Goal: Transaction & Acquisition: Book appointment/travel/reservation

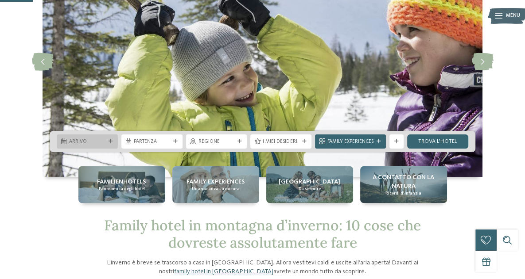
click at [109, 144] on div "Arrivo" at bounding box center [87, 142] width 61 height 14
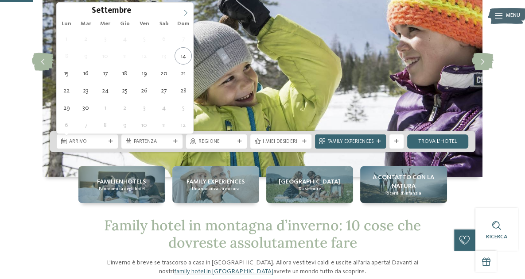
click at [183, 12] on icon at bounding box center [185, 13] width 6 height 6
click at [184, 12] on icon at bounding box center [185, 13] width 6 height 6
type input "****"
click at [184, 12] on icon at bounding box center [185, 13] width 6 height 6
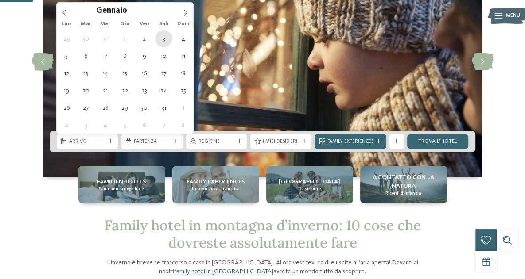
type div "[DATE]"
type input "****"
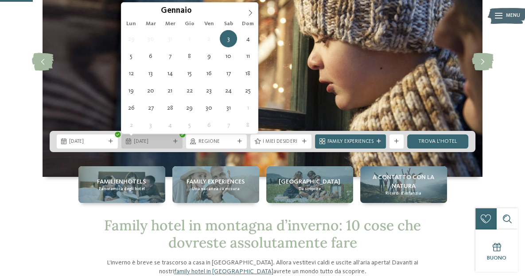
click at [167, 139] on span "[DATE]" at bounding box center [152, 142] width 36 height 7
type div "[DATE]"
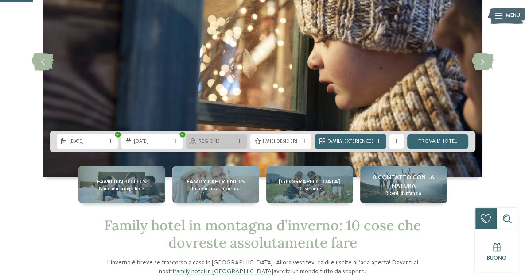
click at [233, 143] on span "Regione" at bounding box center [216, 142] width 36 height 7
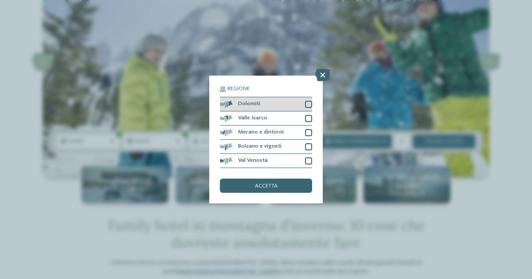
click at [306, 105] on div at bounding box center [308, 104] width 7 height 7
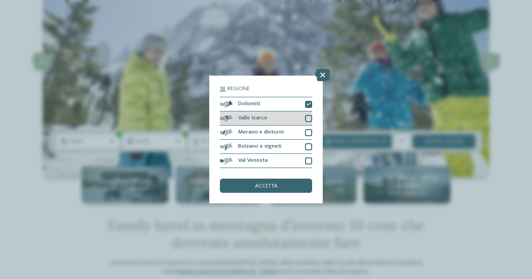
click at [309, 117] on div at bounding box center [308, 118] width 7 height 7
click at [309, 127] on div "Merano e dintorni" at bounding box center [266, 133] width 92 height 14
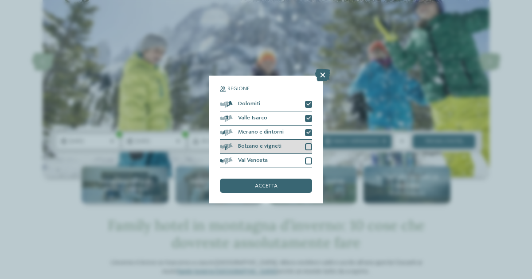
click at [308, 141] on div "Bolzano e vigneti" at bounding box center [266, 147] width 92 height 14
click at [308, 159] on div at bounding box center [308, 161] width 7 height 7
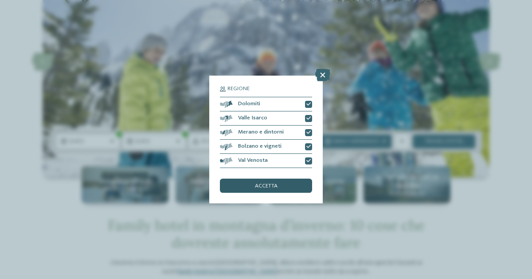
click at [286, 186] on div "accetta" at bounding box center [266, 186] width 92 height 14
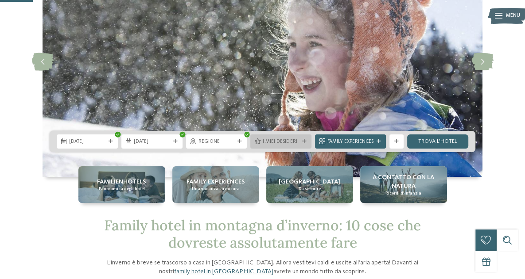
click at [300, 143] on div "I miei desideri" at bounding box center [281, 142] width 40 height 8
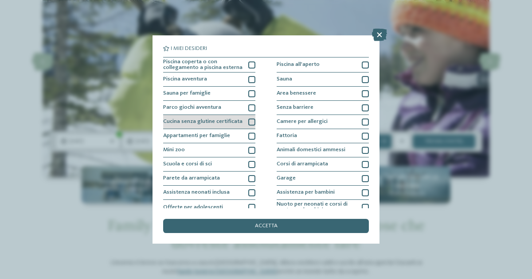
click at [245, 120] on div "Cucina senza glutine certificata" at bounding box center [209, 122] width 92 height 14
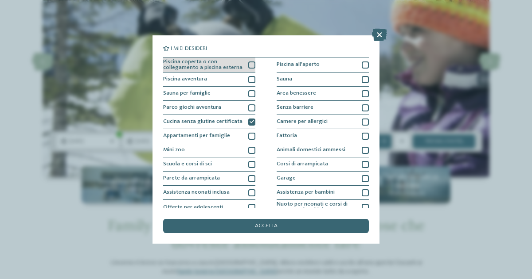
click at [250, 64] on div at bounding box center [251, 65] width 7 height 7
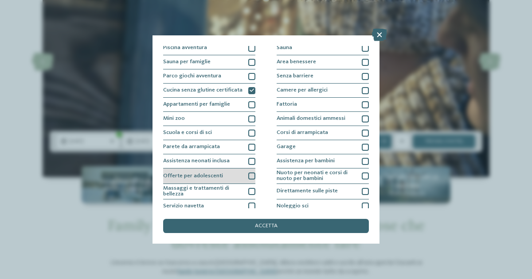
scroll to position [44, 0]
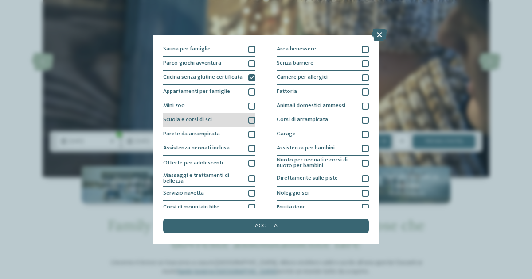
click at [250, 119] on div at bounding box center [251, 120] width 7 height 7
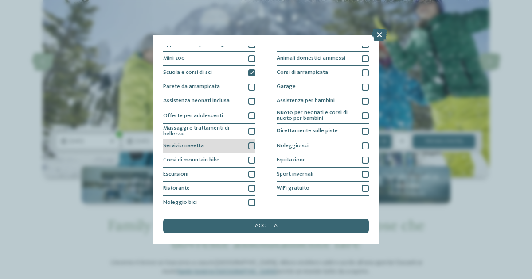
scroll to position [93, 0]
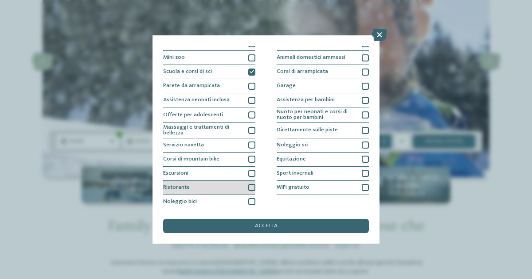
click at [248, 188] on div at bounding box center [251, 187] width 7 height 7
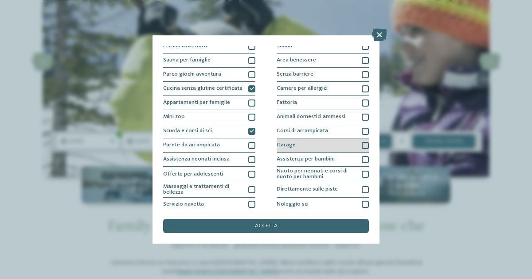
scroll to position [44, 0]
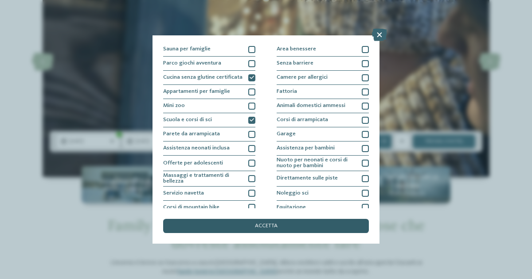
click at [316, 225] on div "accetta" at bounding box center [266, 226] width 206 height 14
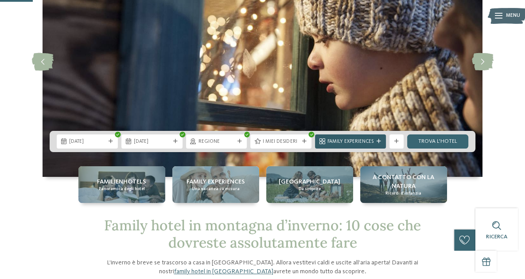
click at [377, 142] on icon at bounding box center [378, 142] width 4 height 4
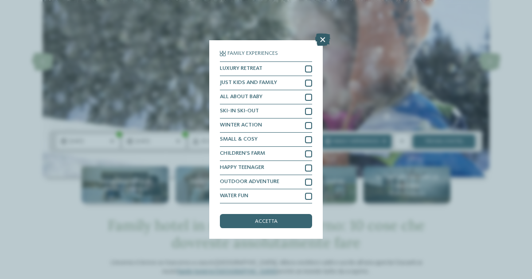
click at [324, 38] on icon at bounding box center [322, 40] width 15 height 12
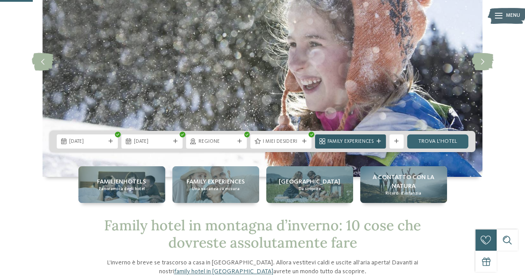
click at [383, 139] on div "Family Experiences" at bounding box center [350, 142] width 71 height 14
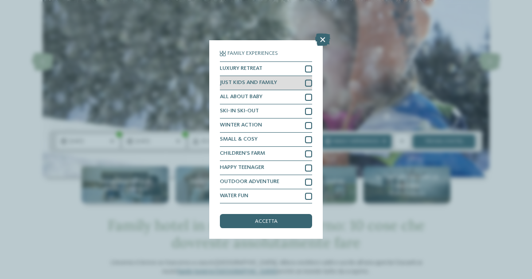
click at [309, 81] on div at bounding box center [308, 83] width 7 height 7
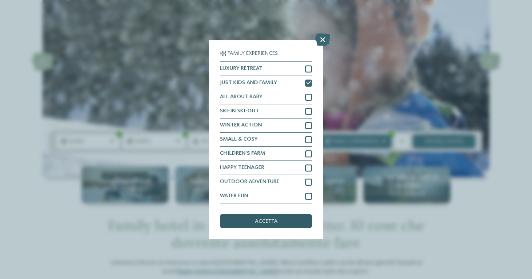
click at [279, 218] on div "accetta" at bounding box center [266, 221] width 92 height 14
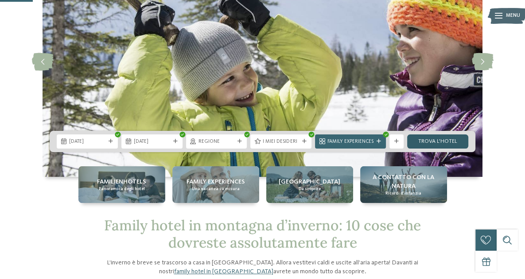
click at [443, 143] on link "trova l’hotel" at bounding box center [437, 142] width 61 height 14
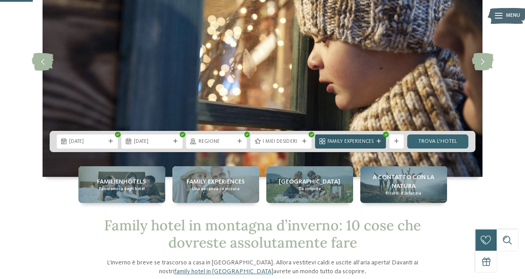
click at [378, 143] on icon at bounding box center [378, 142] width 4 height 4
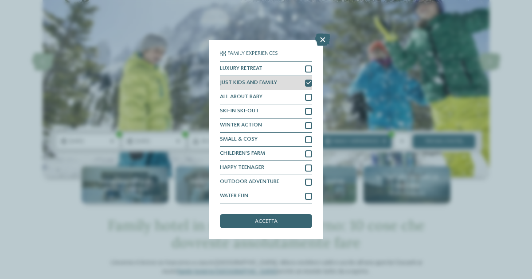
click at [308, 83] on icon at bounding box center [308, 83] width 4 height 4
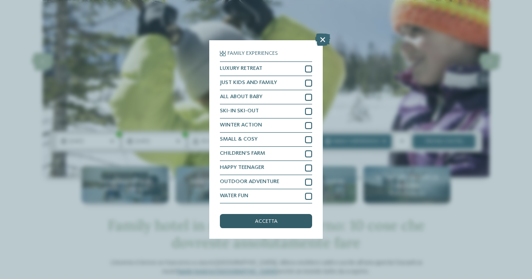
click at [258, 220] on span "accetta" at bounding box center [266, 222] width 23 height 6
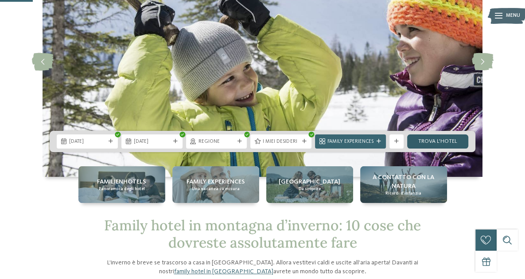
click at [438, 141] on link "trova l’hotel" at bounding box center [437, 142] width 61 height 14
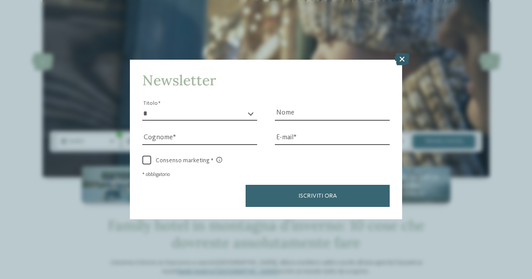
click at [403, 63] on icon at bounding box center [401, 59] width 15 height 12
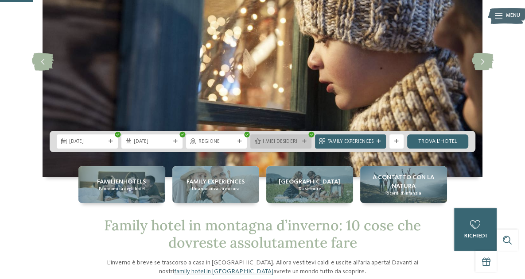
click at [297, 142] on span "I miei desideri" at bounding box center [281, 142] width 36 height 7
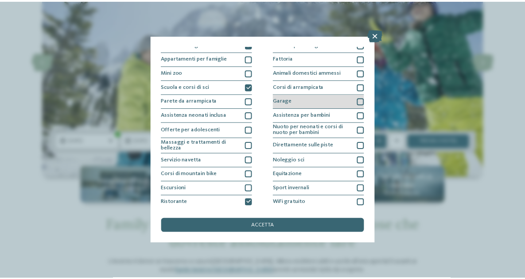
scroll to position [89, 0]
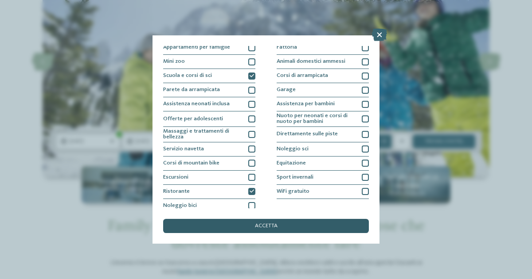
click at [295, 220] on div "accetta" at bounding box center [266, 226] width 206 height 14
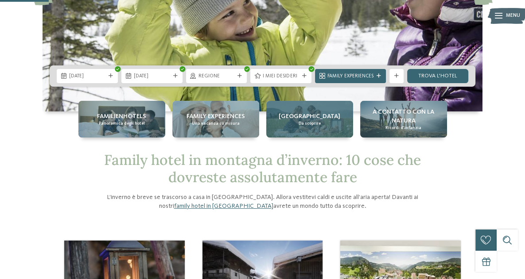
scroll to position [133, 0]
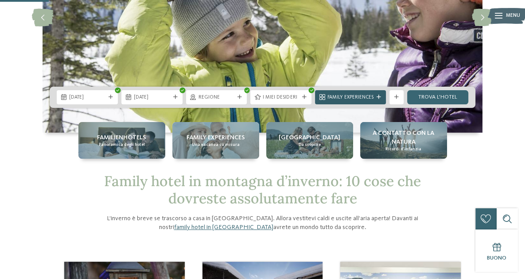
click at [374, 98] on div "Family Experiences" at bounding box center [351, 97] width 50 height 8
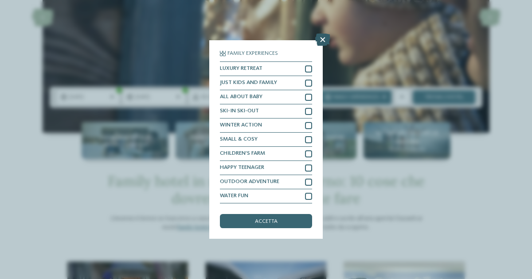
click at [322, 40] on icon at bounding box center [322, 40] width 15 height 12
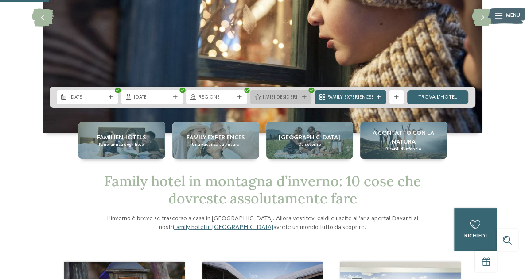
click at [281, 93] on div "I miei desideri" at bounding box center [280, 97] width 61 height 14
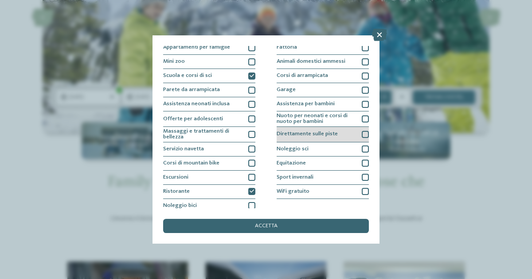
click at [361, 132] on div at bounding box center [364, 134] width 7 height 7
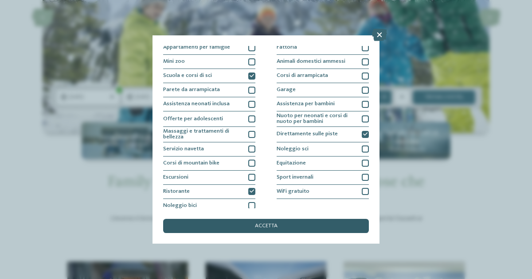
click at [305, 226] on div "accetta" at bounding box center [266, 226] width 206 height 14
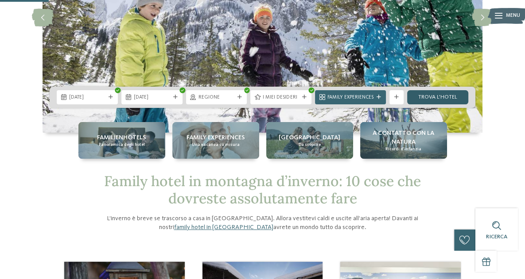
click at [430, 100] on link "trova l’hotel" at bounding box center [437, 97] width 61 height 14
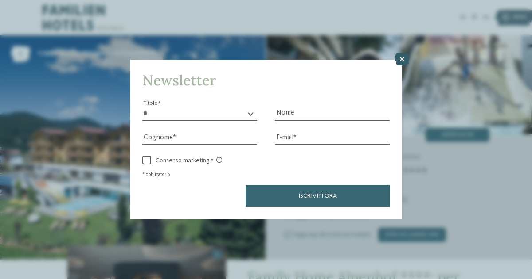
click at [406, 61] on icon at bounding box center [401, 59] width 15 height 12
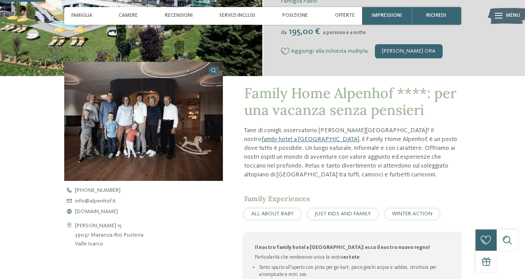
scroll to position [221, 0]
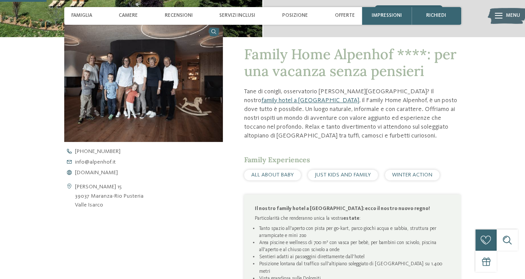
drag, startPoint x: 101, startPoint y: 161, endPoint x: 44, endPoint y: 170, distance: 57.8
click at [44, 170] on div "Family Home Alpenhof ****: per una vacanza senza pensieri Tane di conigli, osse…" at bounding box center [263, 216] width 482 height 358
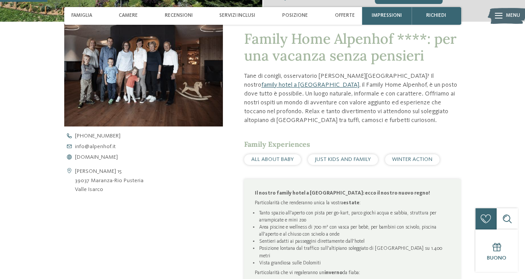
scroll to position [266, 0]
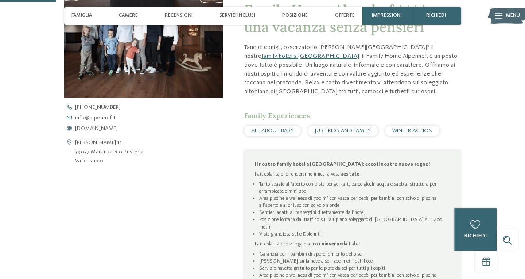
drag, startPoint x: 84, startPoint y: 118, endPoint x: 38, endPoint y: 194, distance: 88.6
click at [38, 194] on div "Family Home Alpenhof ****: per una vacanza senza pensieri Tane di conigli, osse…" at bounding box center [263, 172] width 482 height 358
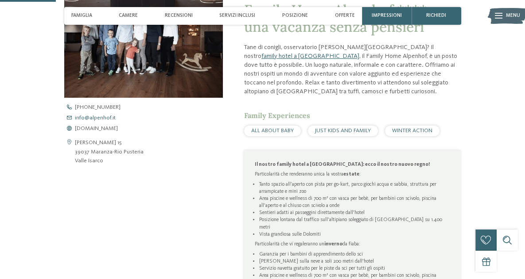
click at [100, 118] on span "info@ no-spam. alpenhof. no-spam. it" at bounding box center [95, 119] width 41 height 6
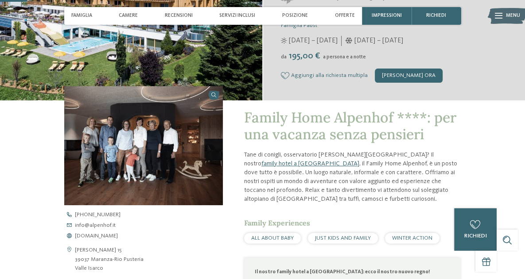
scroll to position [44, 0]
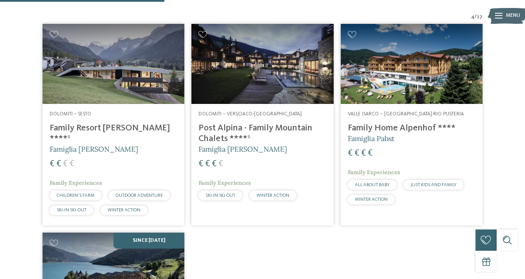
scroll to position [266, 0]
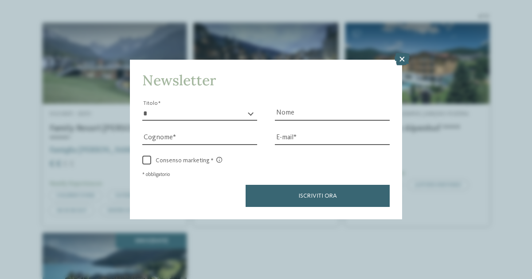
drag, startPoint x: 261, startPoint y: 129, endPoint x: 405, endPoint y: 61, distance: 158.9
click at [405, 61] on icon at bounding box center [401, 59] width 15 height 12
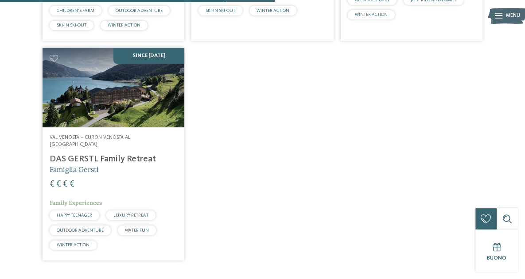
scroll to position [443, 0]
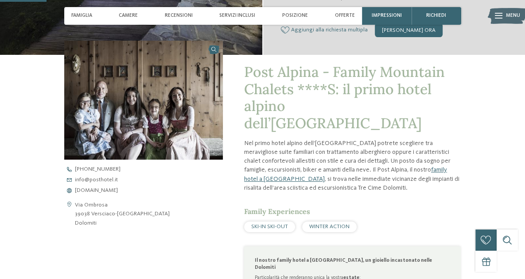
scroll to position [266, 0]
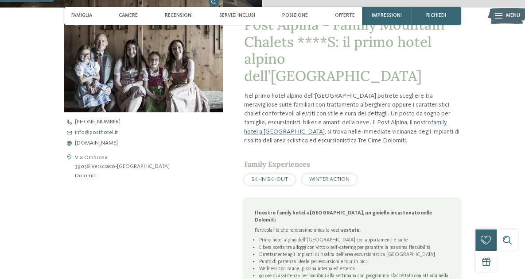
click at [105, 131] on span "info@ no-spam. posthotel. no-spam. it" at bounding box center [96, 133] width 43 height 6
click at [24, 45] on div "Post Alpina - Family Mountain Chalets ****S: il primo hotel alpino dell’Alto Ad…" at bounding box center [263, 204] width 482 height 392
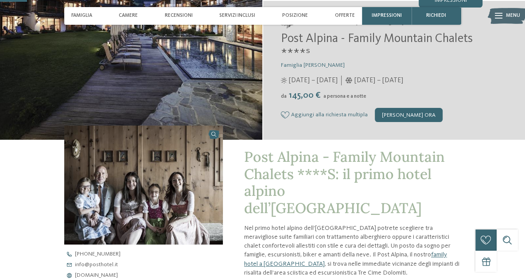
scroll to position [133, 0]
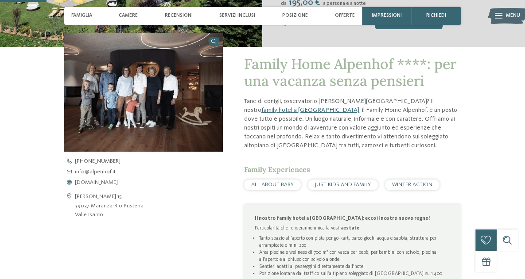
scroll to position [221, 0]
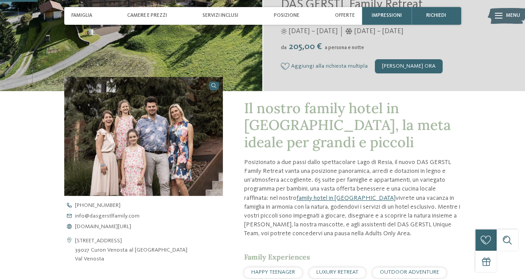
scroll to position [177, 0]
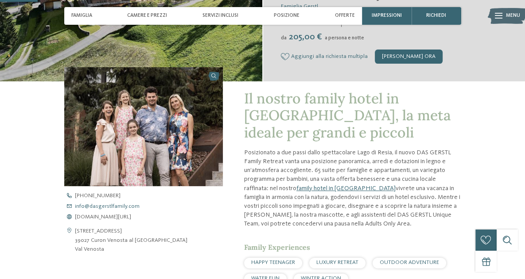
click at [130, 206] on span "info@ no-spam. dasgerstlfamily. no-spam. com" at bounding box center [107, 207] width 65 height 6
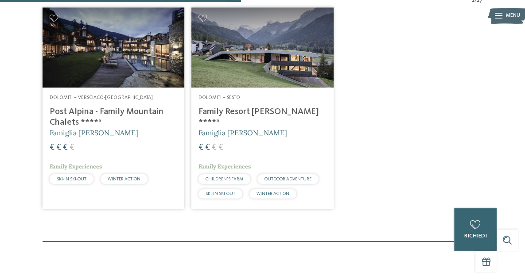
scroll to position [296, 0]
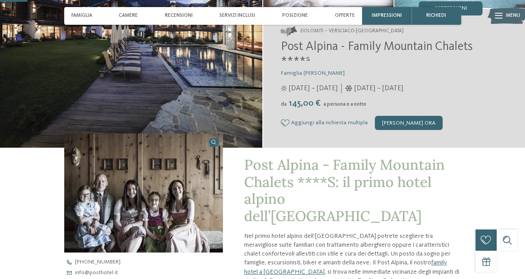
scroll to position [177, 0]
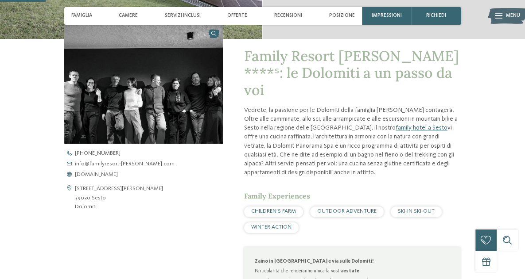
scroll to position [221, 0]
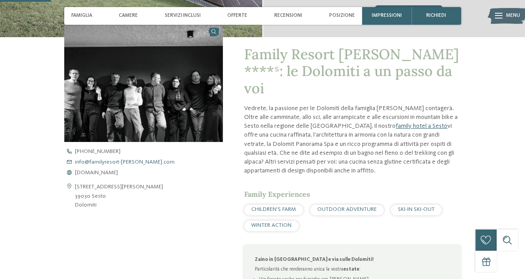
click at [95, 162] on span "info@ no-spam. familyresort-[PERSON_NAME]. no-spam. com" at bounding box center [125, 163] width 100 height 6
click at [27, 63] on div "Family Resort [PERSON_NAME] ****ˢ: le Dolomiti a un passo da voi Vedrete, la pa…" at bounding box center [263, 231] width 482 height 388
